Goal: Task Accomplishment & Management: Manage account settings

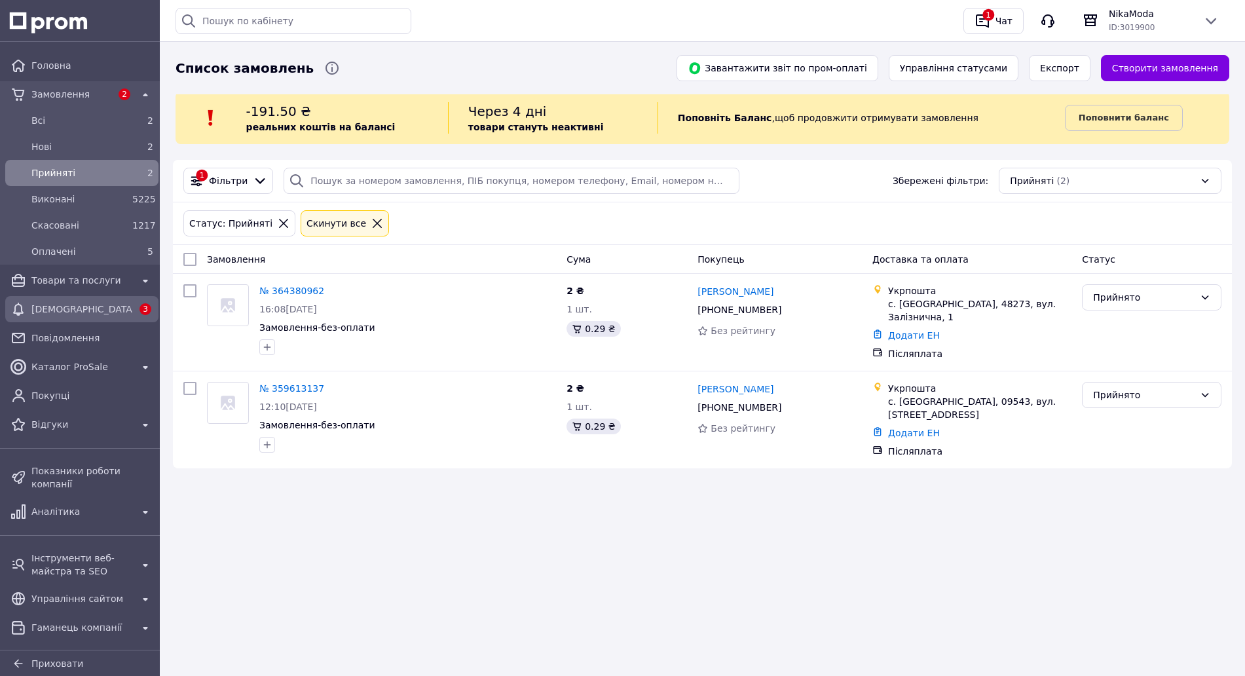
click at [88, 314] on span "[DEMOGRAPHIC_DATA]" at bounding box center [81, 309] width 101 height 13
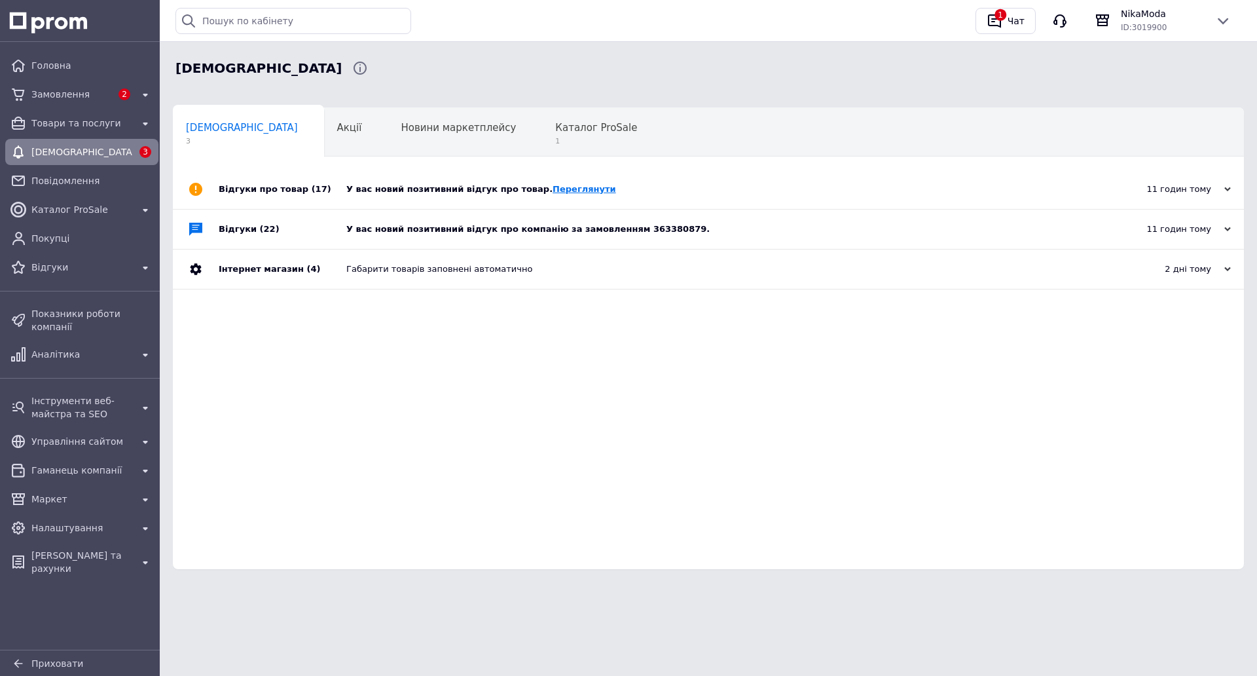
click at [553, 191] on link "Переглянути" at bounding box center [585, 189] width 64 height 10
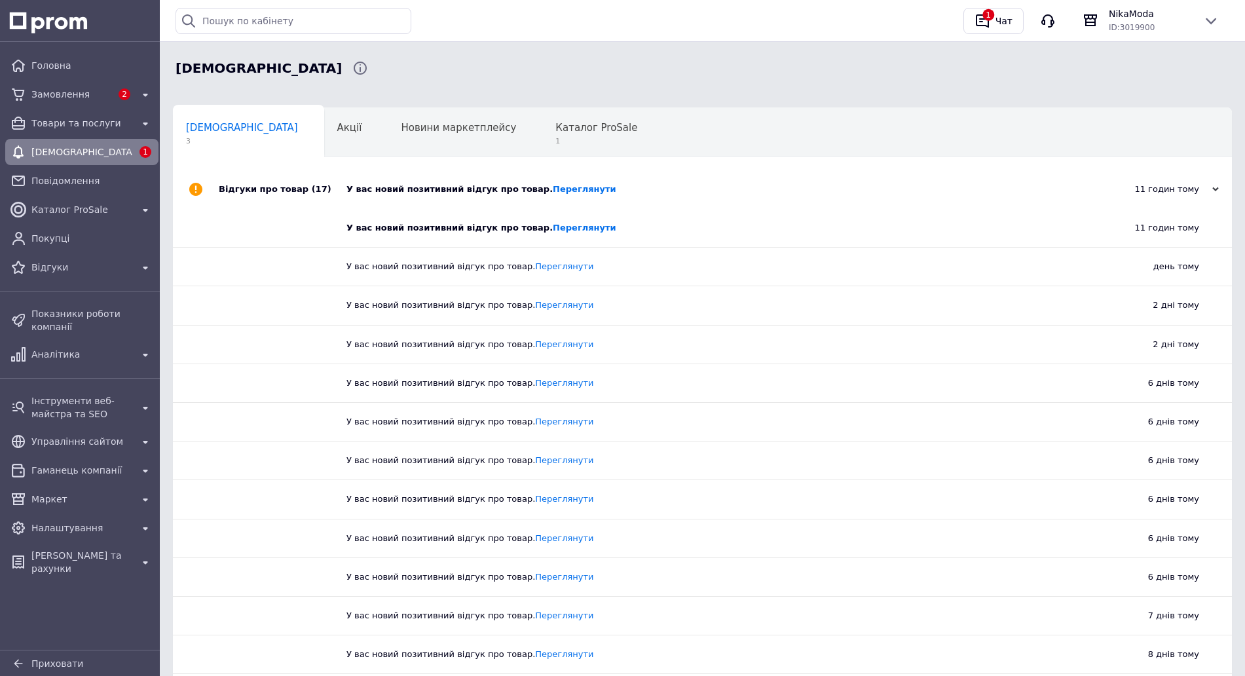
click at [577, 211] on div "У вас новий позитивний відгук про товар. Переглянути" at bounding box center [707, 228] width 722 height 38
click at [557, 225] on link "Переглянути" at bounding box center [585, 228] width 64 height 10
click at [1122, 189] on div "11 годин тому" at bounding box center [1153, 189] width 131 height 12
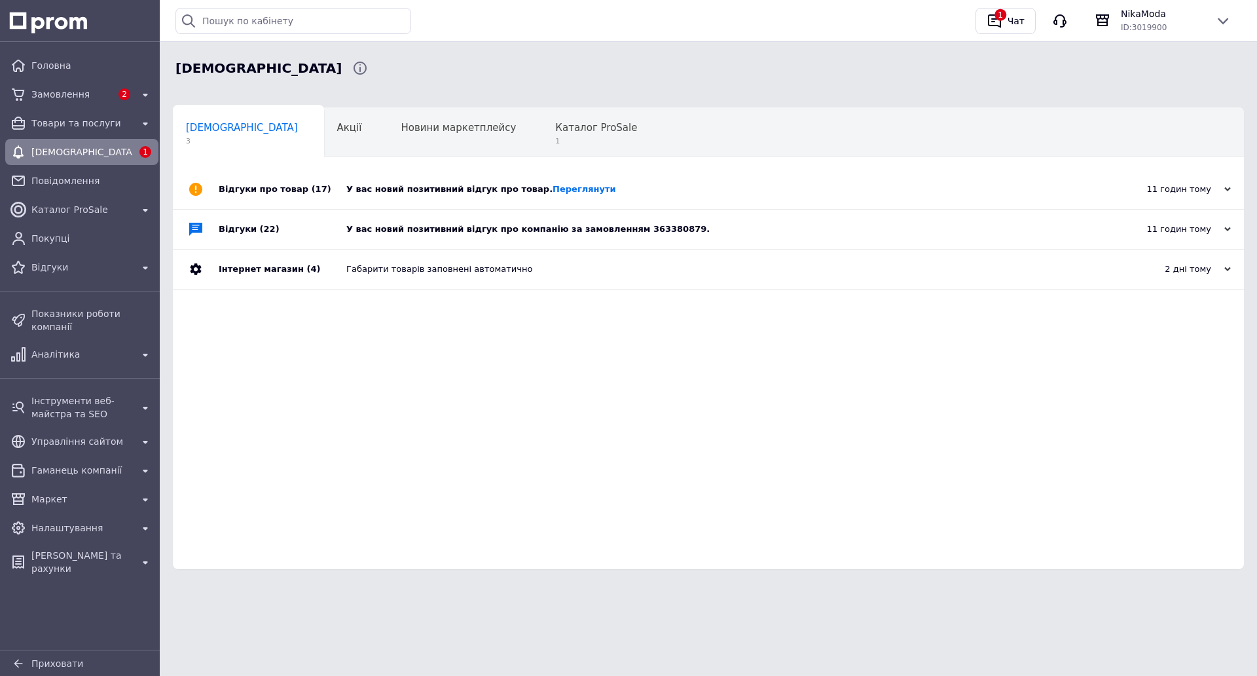
click at [590, 227] on div "У вас новий позитивний відгук про компанію за замовленням 363380879." at bounding box center [723, 229] width 754 height 12
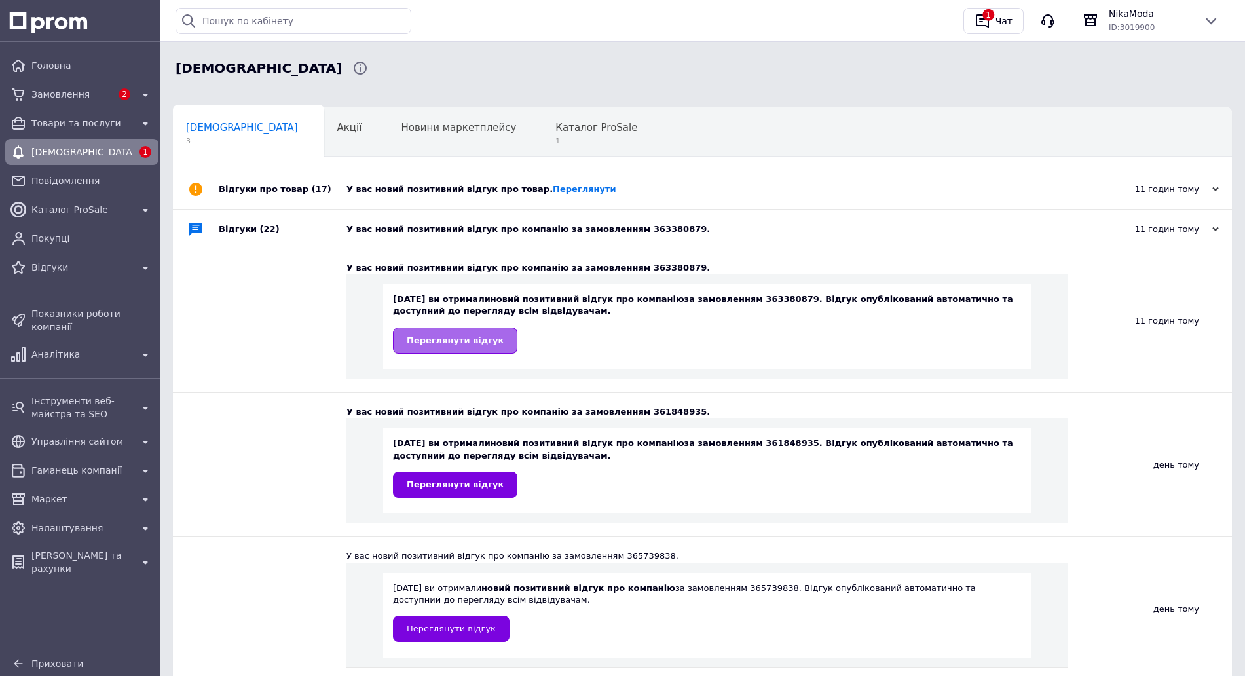
click at [456, 340] on span "Переглянути відгук" at bounding box center [455, 340] width 97 height 10
click at [64, 98] on span "Замовлення" at bounding box center [71, 94] width 80 height 13
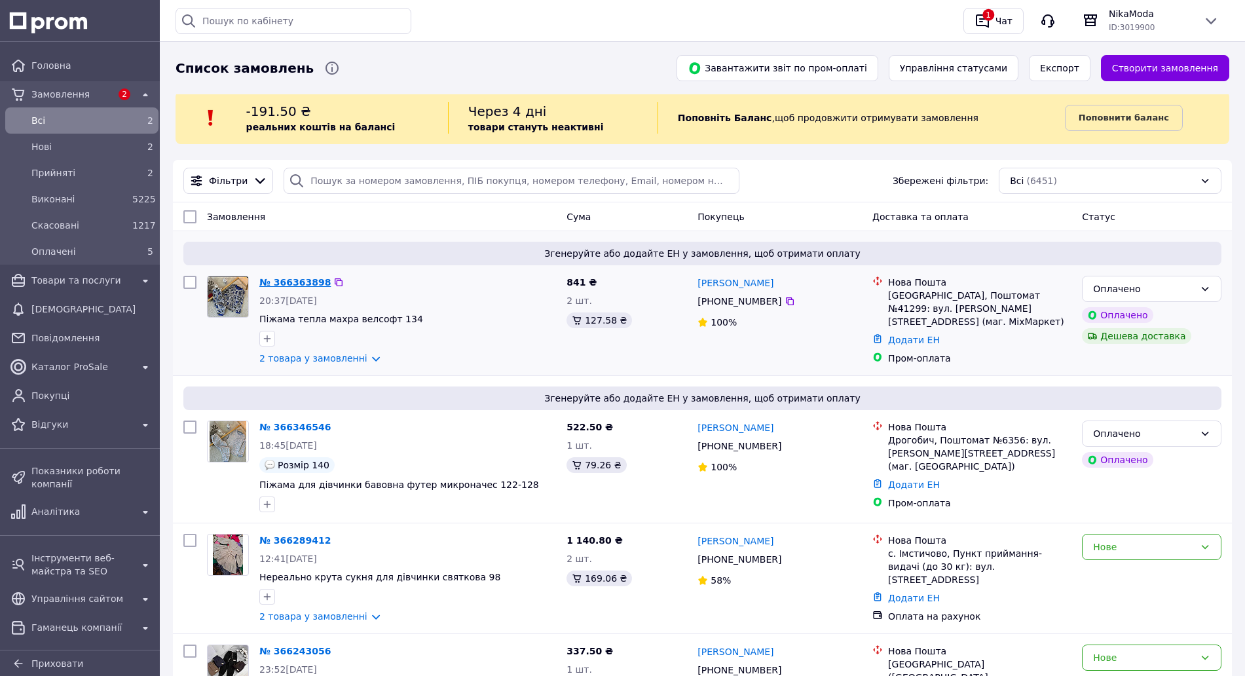
click at [282, 284] on link "№ 366363898" at bounding box center [294, 282] width 71 height 10
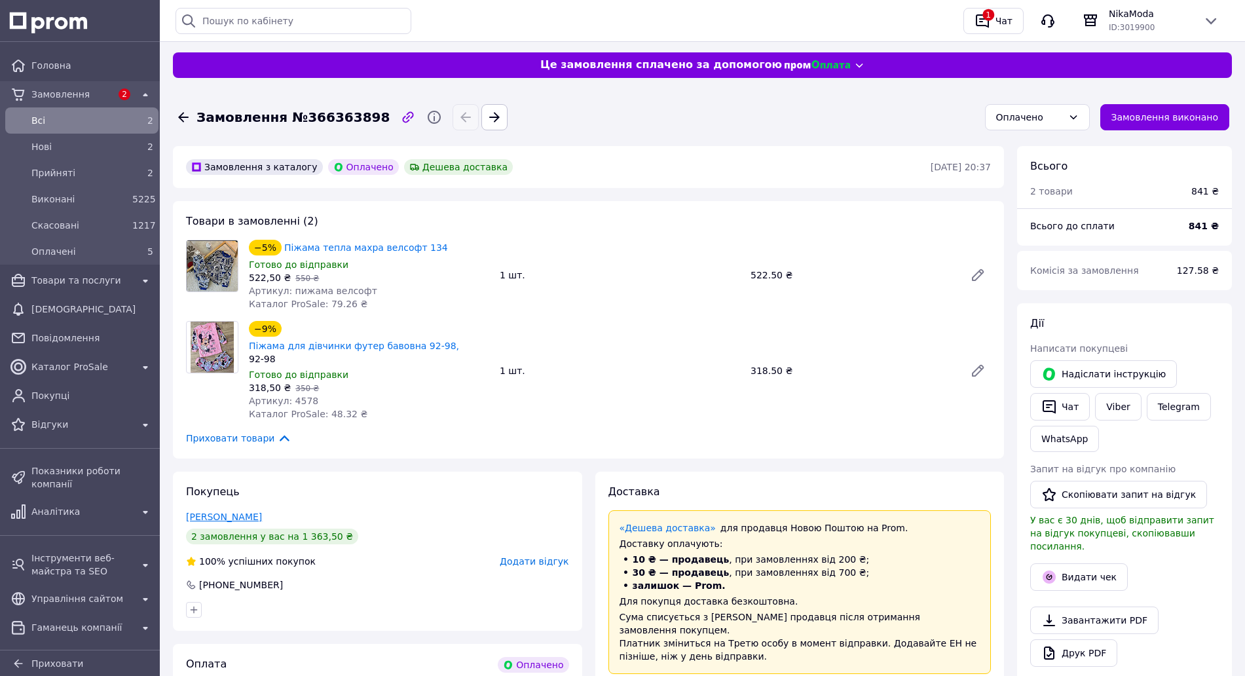
click at [236, 511] on link "[PERSON_NAME]" at bounding box center [224, 516] width 76 height 10
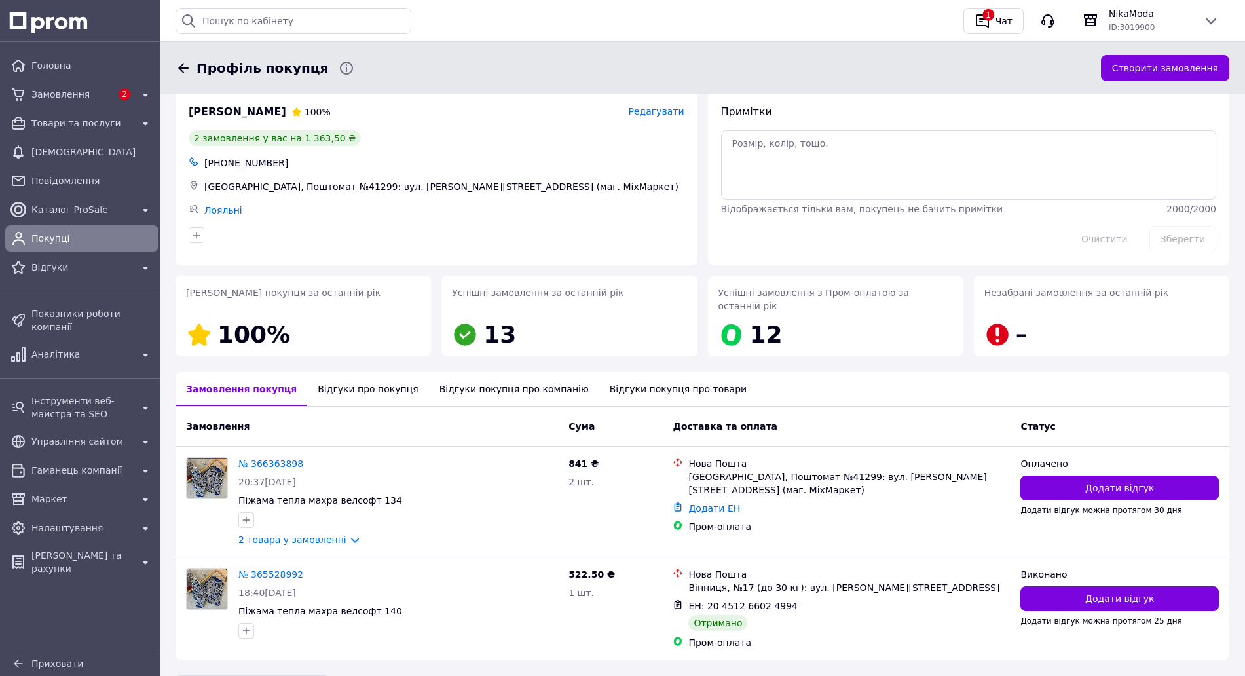
scroll to position [55, 0]
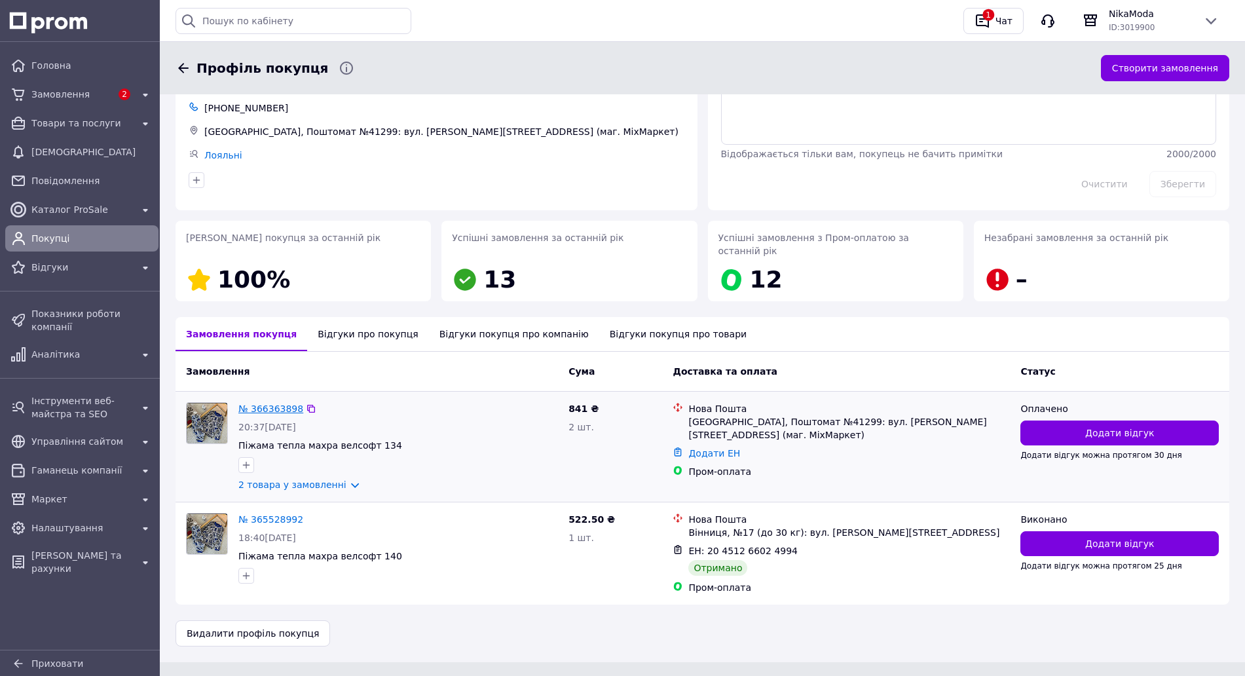
click at [268, 403] on link "№ 366363898" at bounding box center [270, 408] width 65 height 10
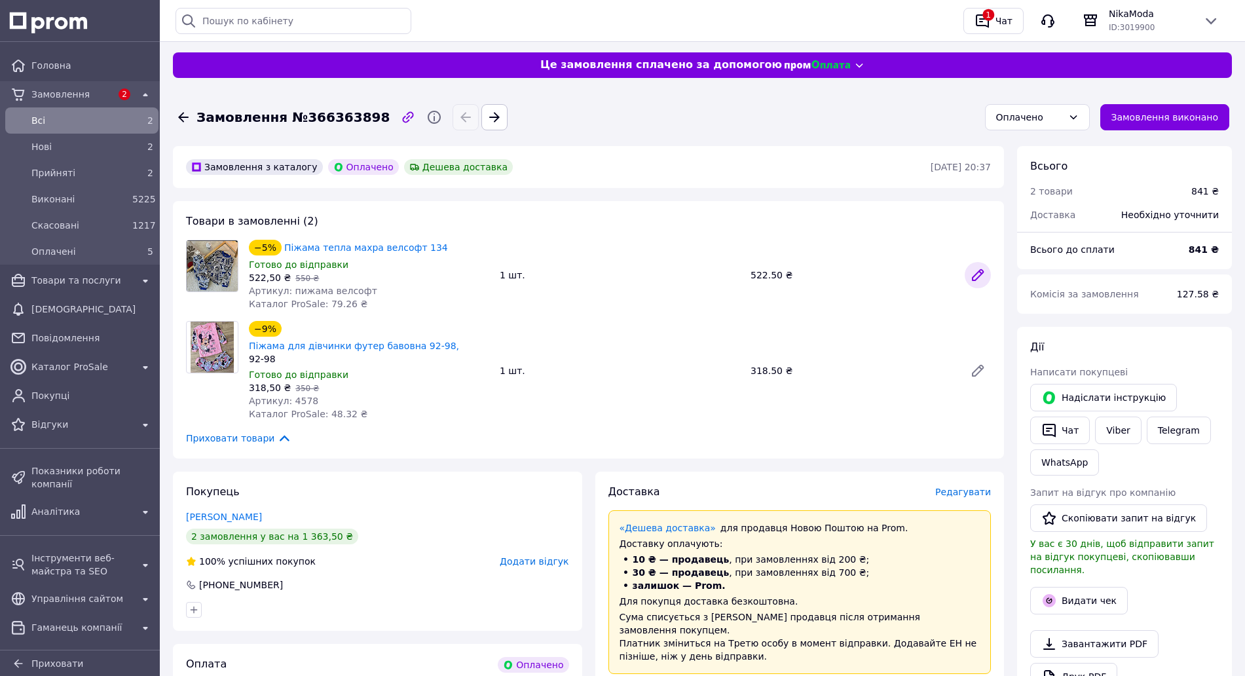
click at [980, 270] on icon at bounding box center [977, 275] width 10 height 10
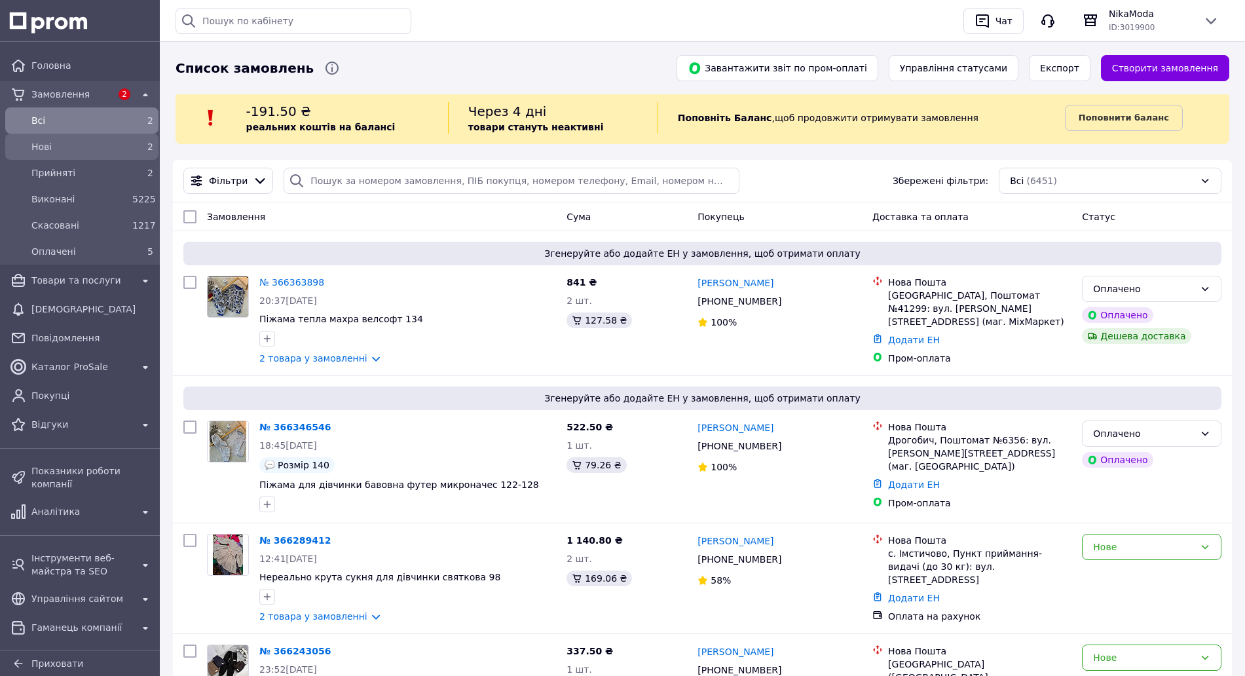
click at [140, 134] on link "Нові 2" at bounding box center [82, 147] width 164 height 26
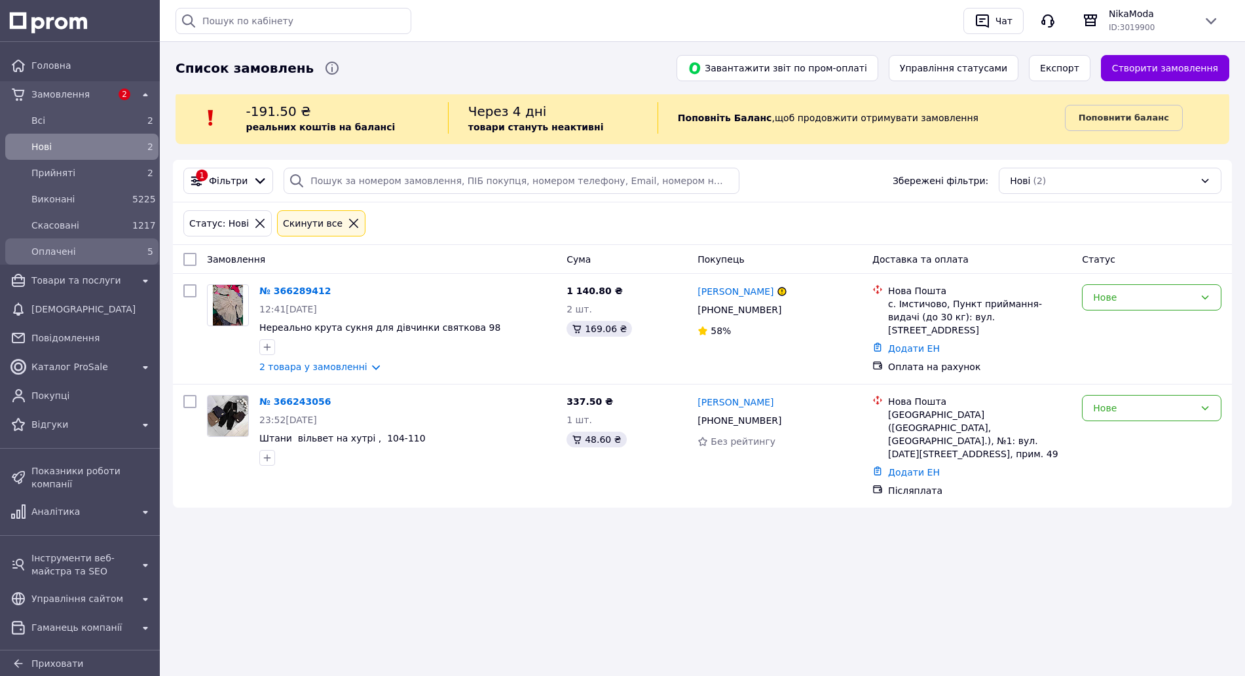
click at [132, 254] on div "5" at bounding box center [142, 251] width 21 height 13
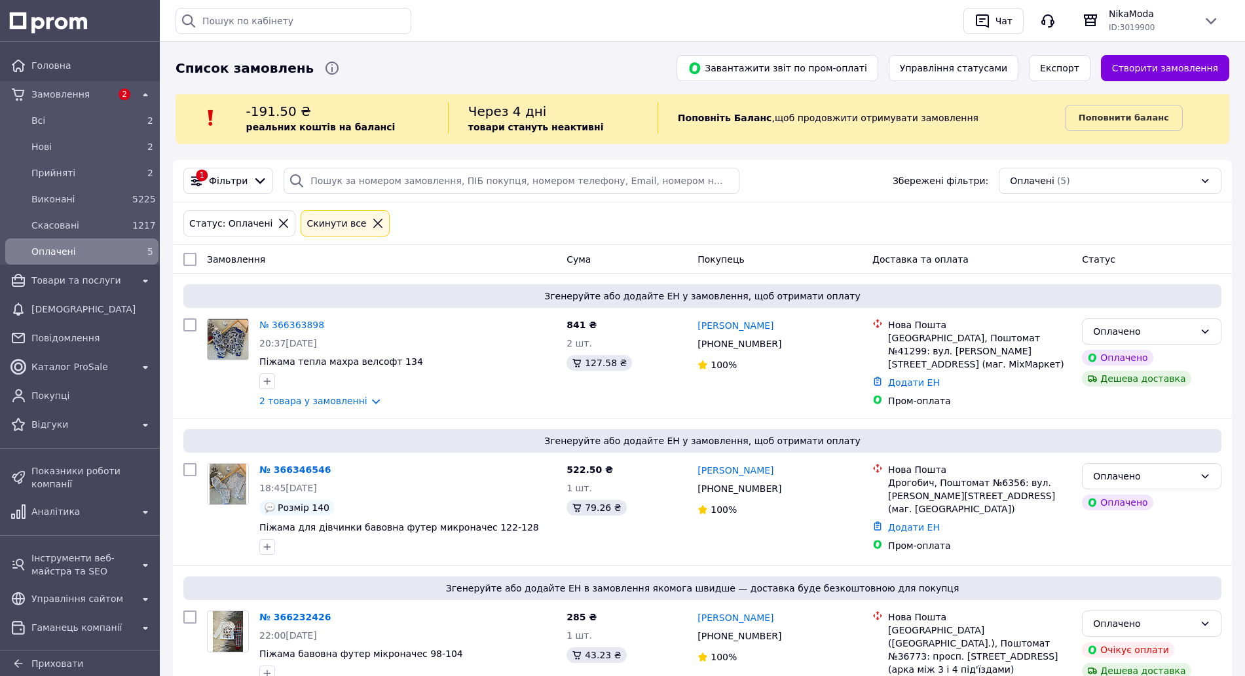
click at [132, 254] on div "5" at bounding box center [142, 251] width 21 height 13
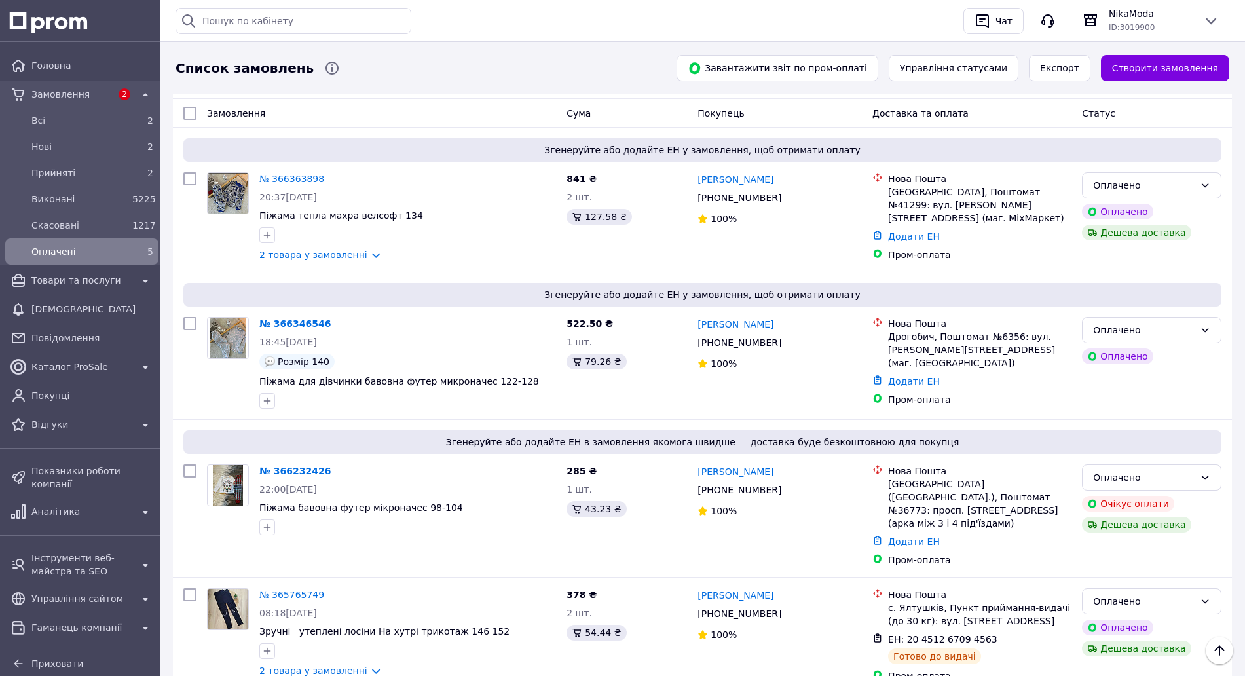
scroll to position [144, 0]
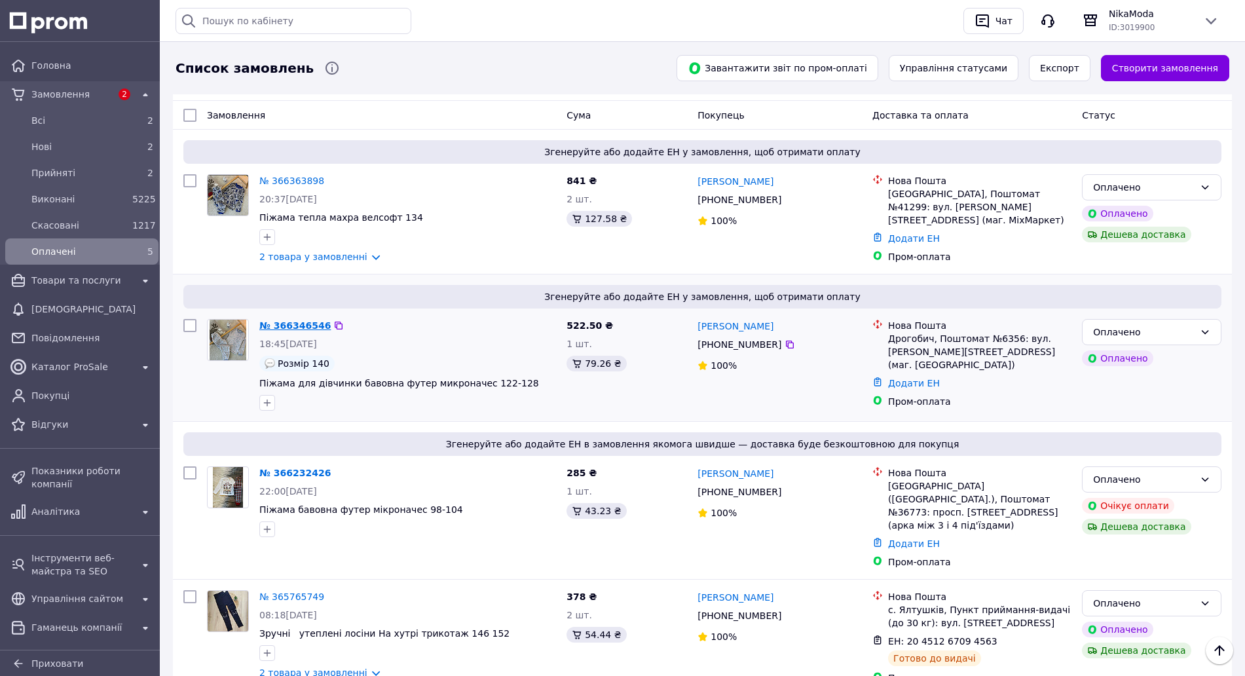
click at [303, 329] on link "№ 366346546" at bounding box center [294, 325] width 71 height 10
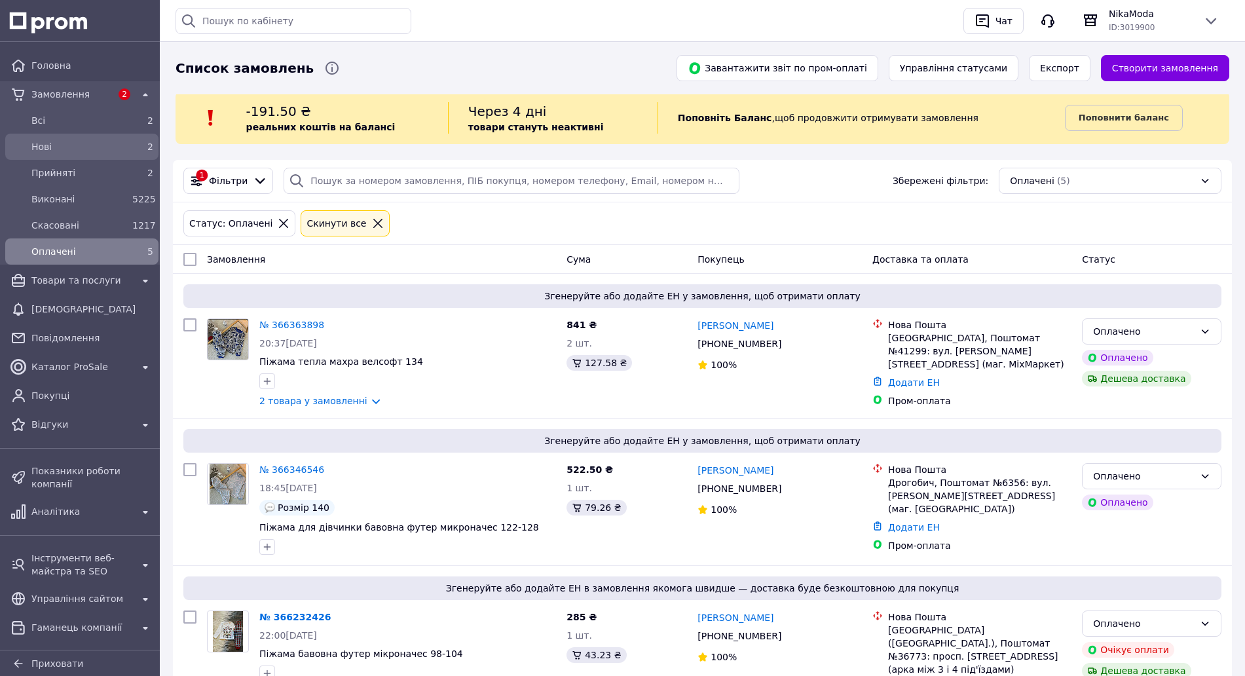
click at [90, 151] on span "Нові" at bounding box center [79, 146] width 96 height 13
